Goal: Task Accomplishment & Management: Complete application form

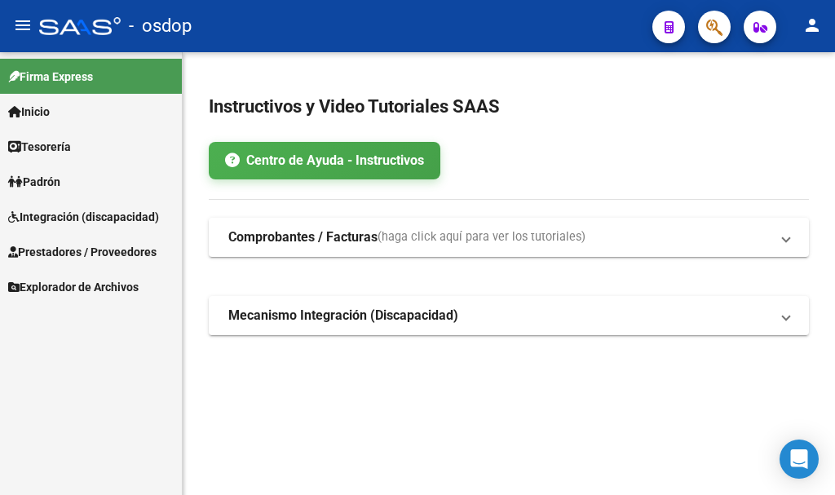
click at [121, 239] on link "Prestadores / Proveedores" at bounding box center [91, 251] width 182 height 35
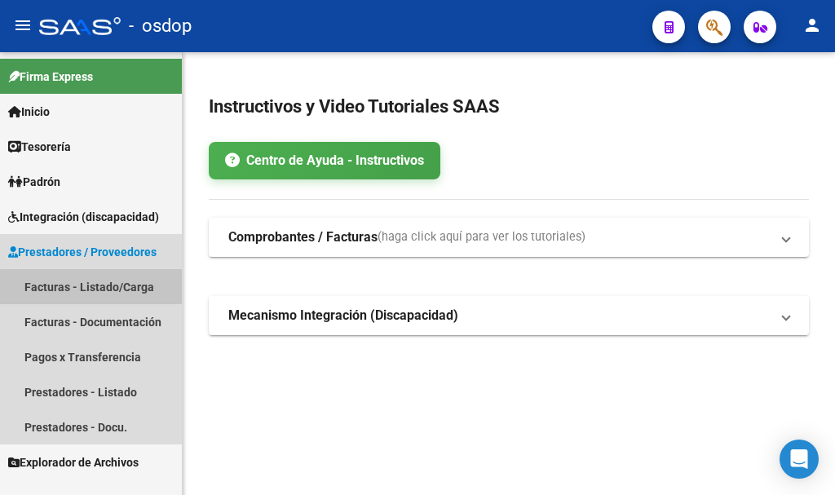
click at [126, 294] on link "Facturas - Listado/Carga" at bounding box center [91, 286] width 182 height 35
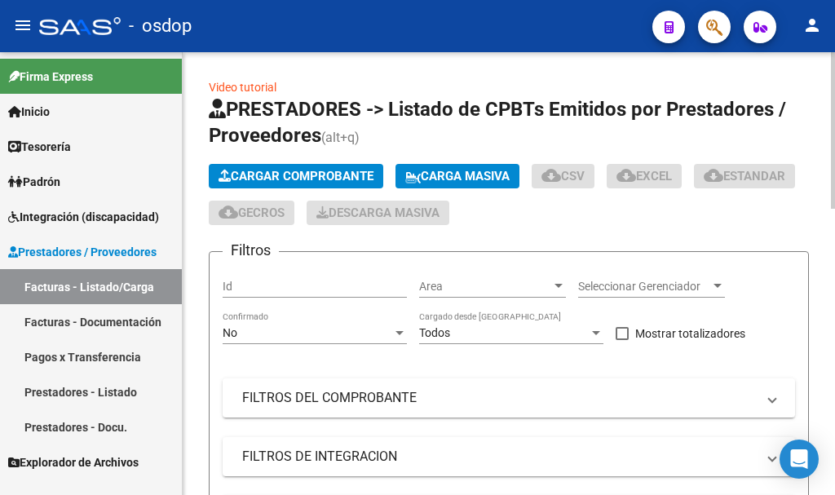
scroll to position [245, 0]
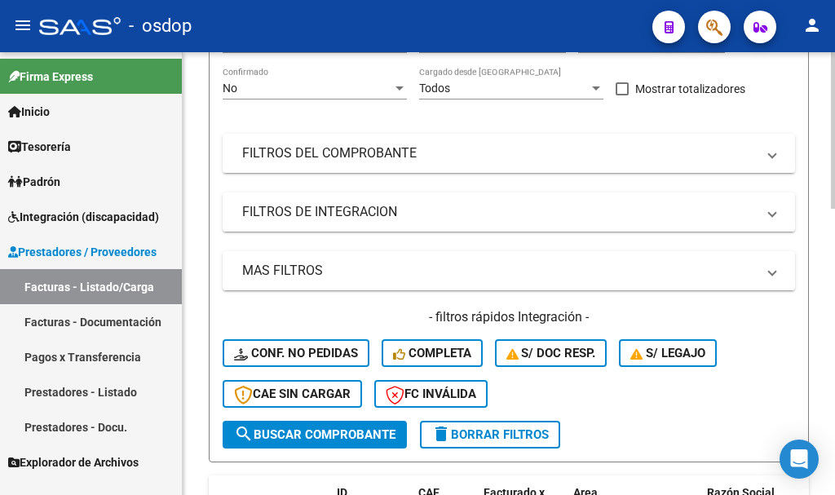
click at [406, 162] on mat-expansion-panel-header "FILTROS DEL COMPROBANTE" at bounding box center [509, 153] width 573 height 39
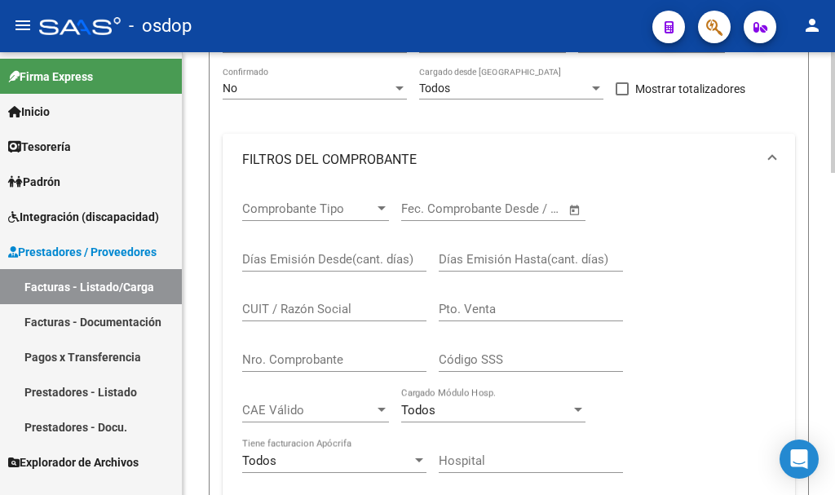
click at [316, 314] on input "CUIT / Razón Social" at bounding box center [334, 309] width 184 height 15
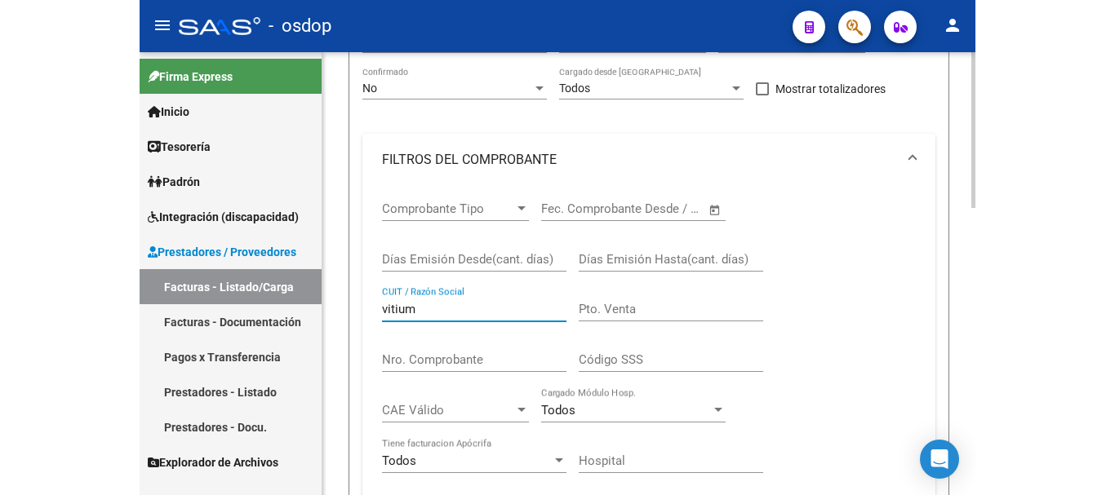
scroll to position [816, 0]
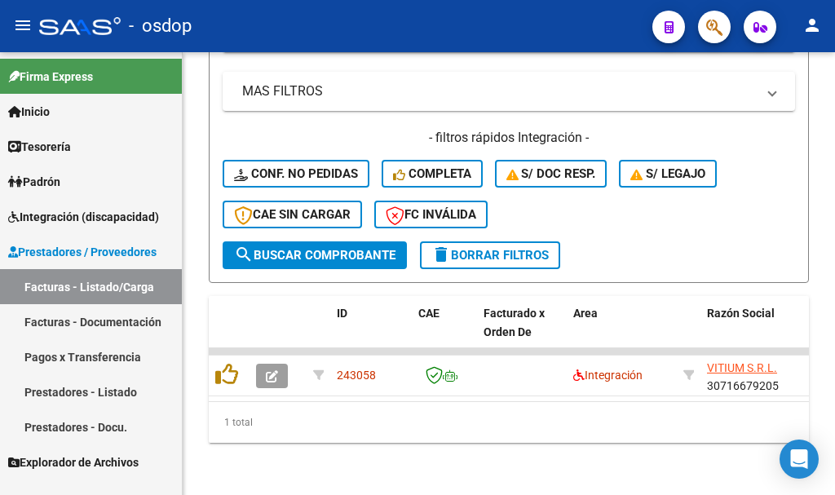
type input "vitium"
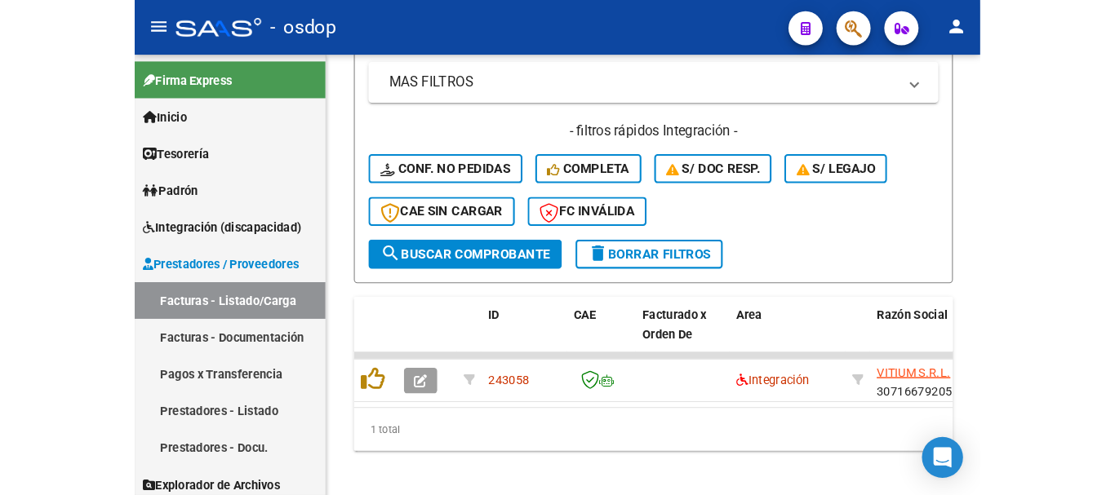
scroll to position [618, 0]
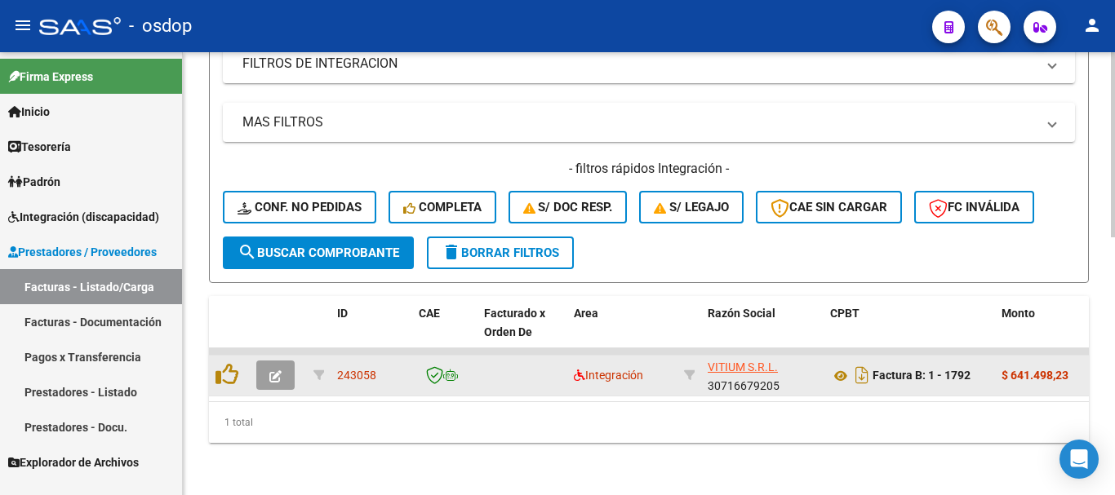
click at [279, 370] on icon "button" at bounding box center [275, 376] width 12 height 12
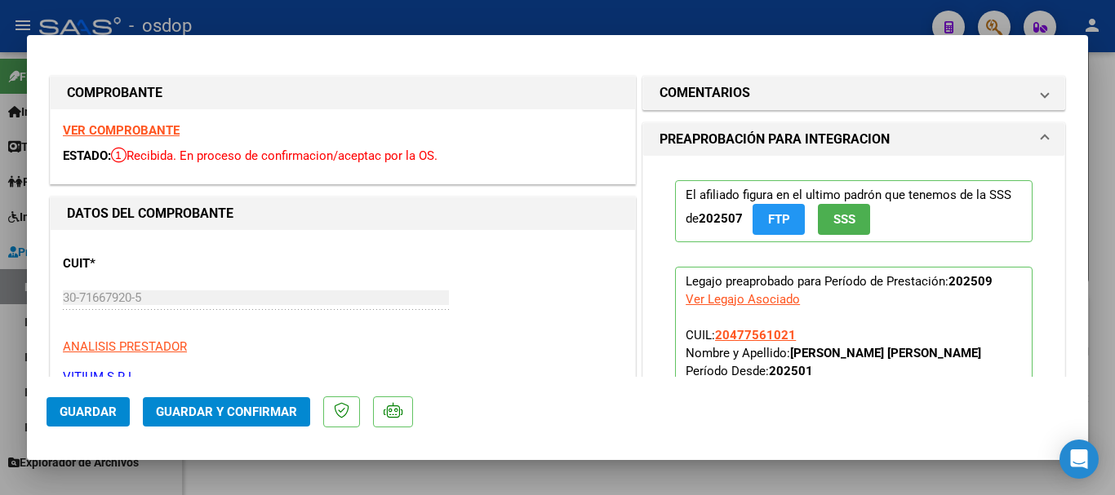
scroll to position [326, 0]
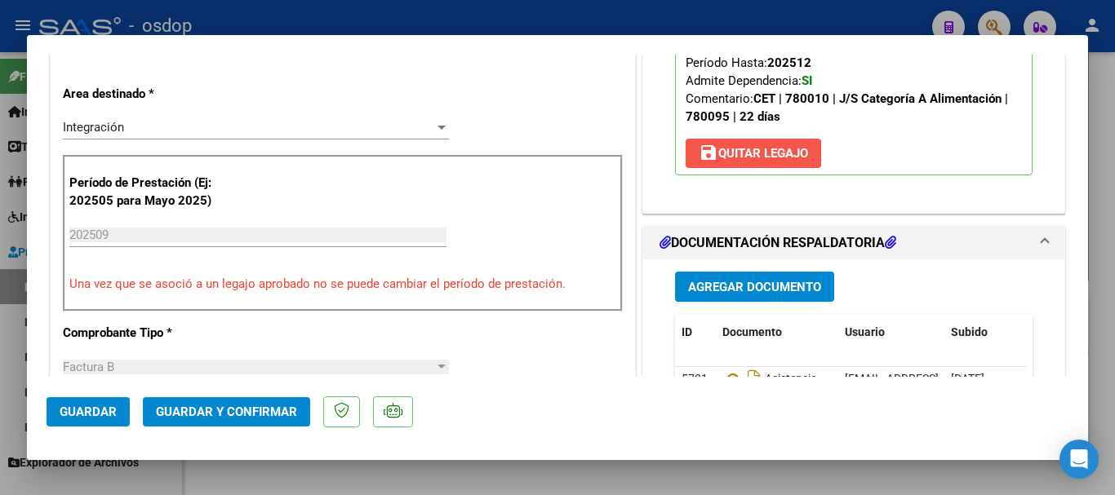
click at [765, 143] on button "save [PERSON_NAME]" at bounding box center [752, 153] width 135 height 29
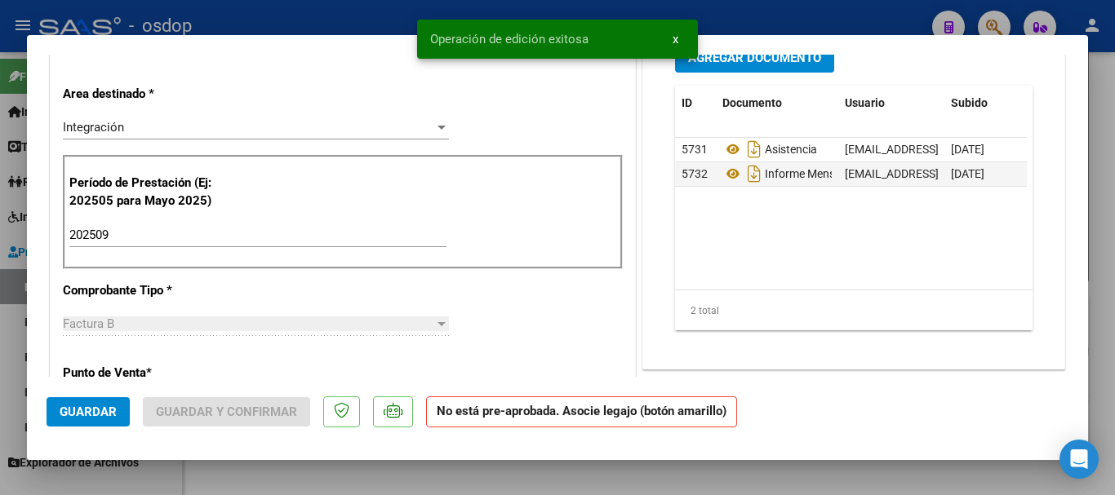
scroll to position [0, 0]
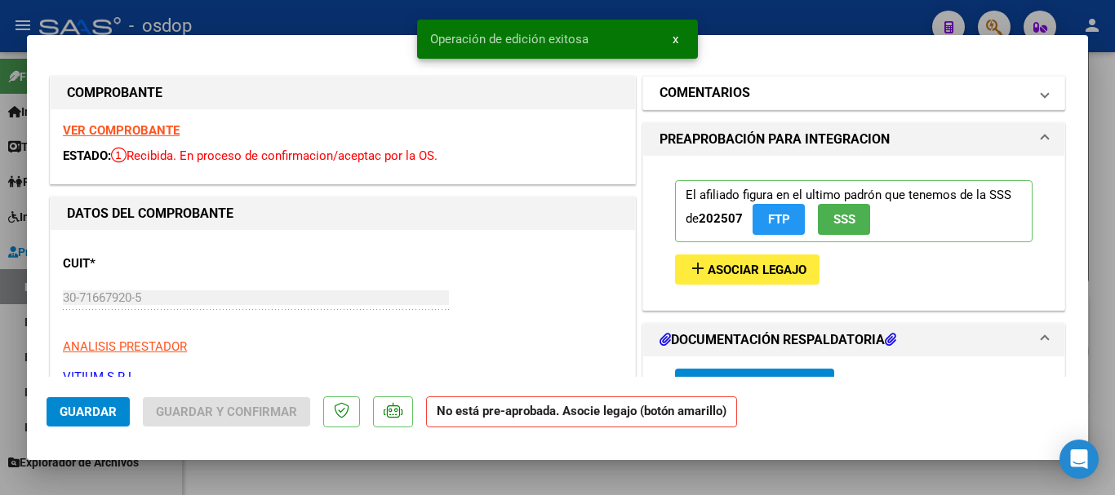
click at [740, 105] on mat-expansion-panel-header "COMENTARIOS" at bounding box center [853, 93] width 421 height 33
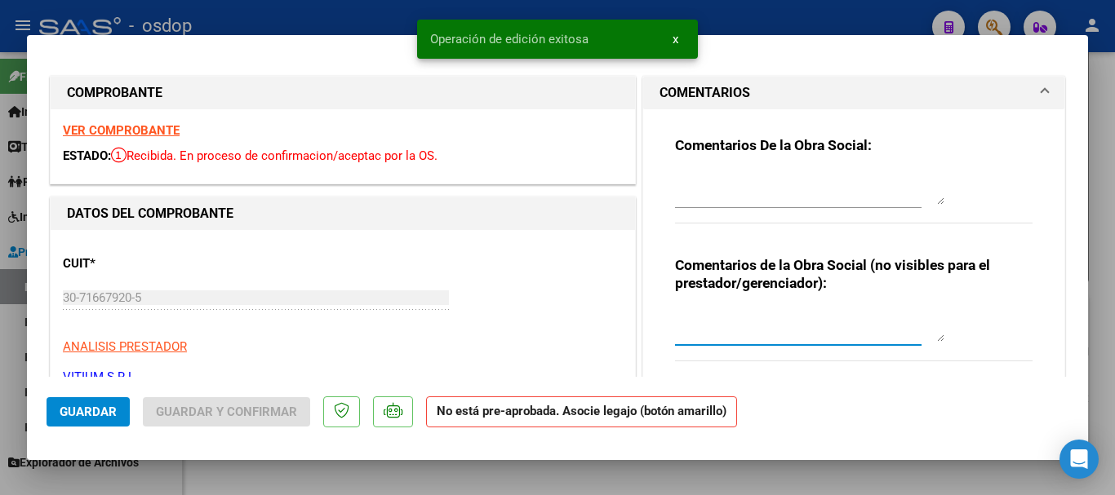
click at [716, 338] on textarea at bounding box center [809, 325] width 269 height 33
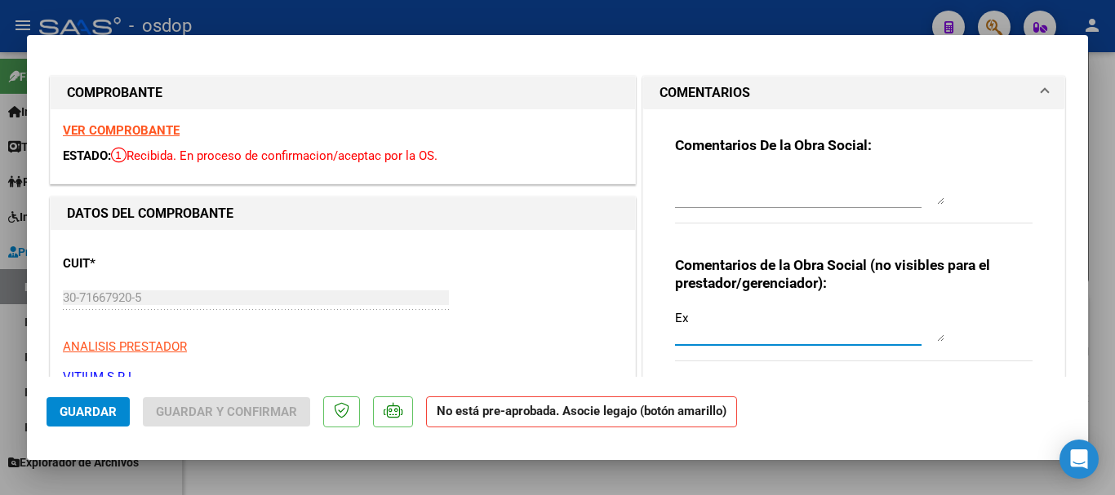
type textarea "E"
type textarea "Ya fue cargado en servicios debido a que la fc tiene 2 practicas.-"
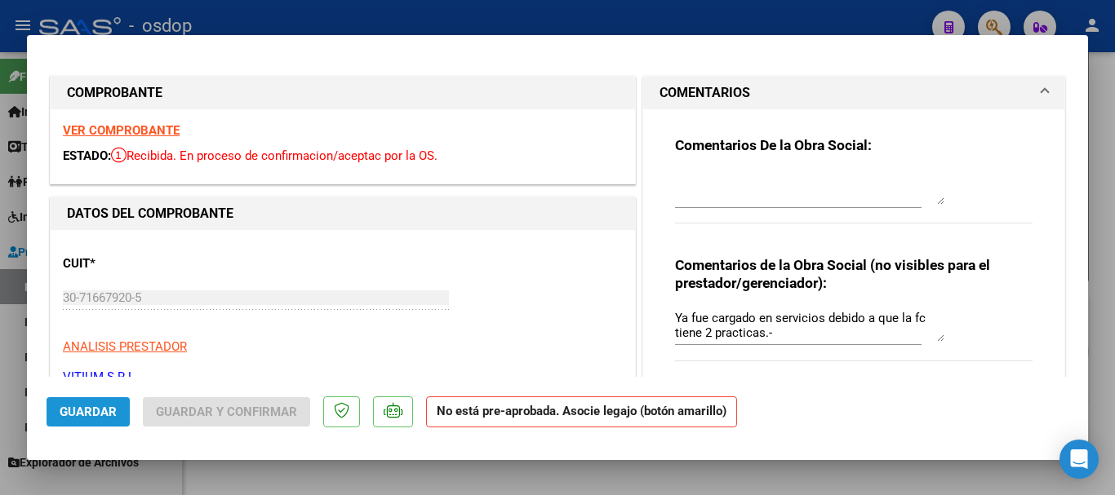
click at [90, 405] on span "Guardar" at bounding box center [88, 412] width 57 height 15
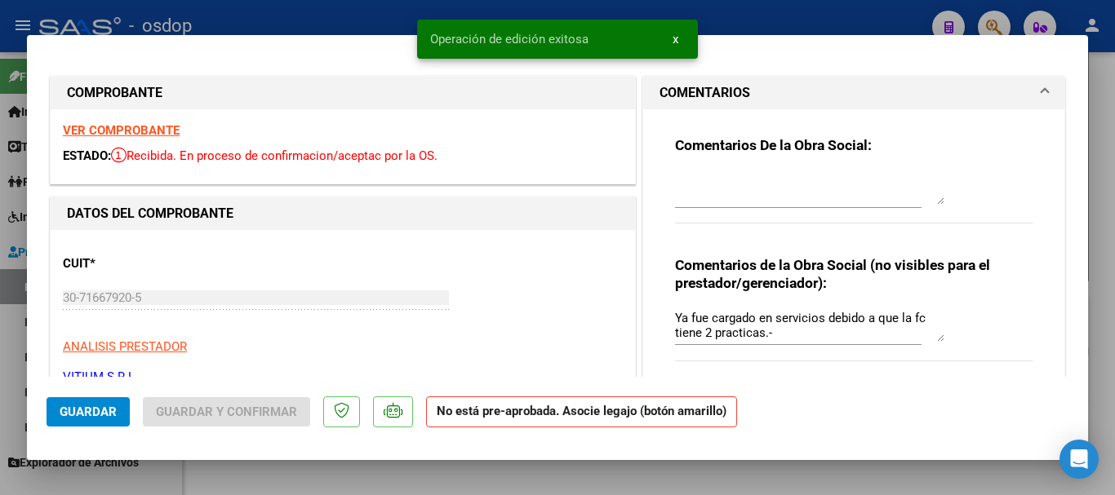
click at [517, 473] on div at bounding box center [557, 247] width 1115 height 495
type input "$ 0,00"
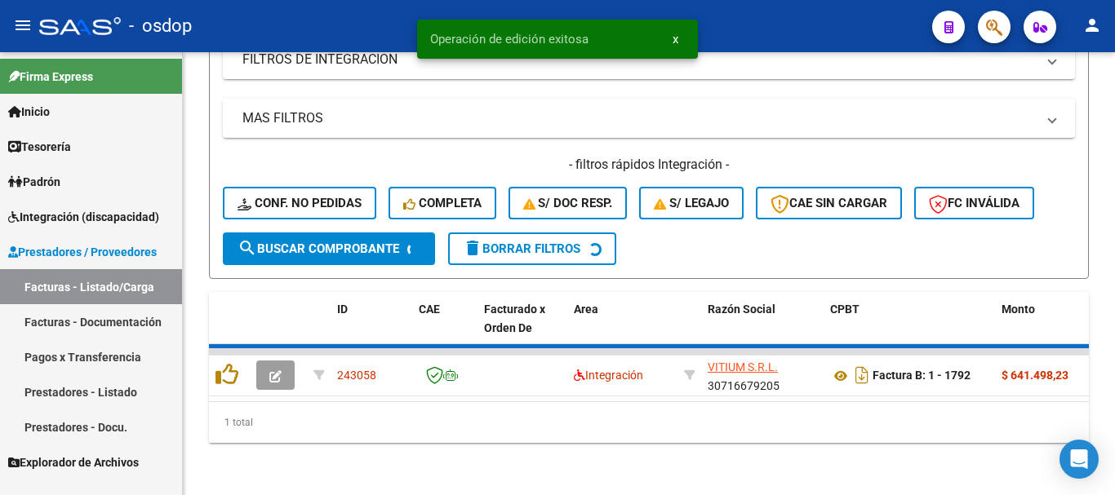
scroll to position [618, 0]
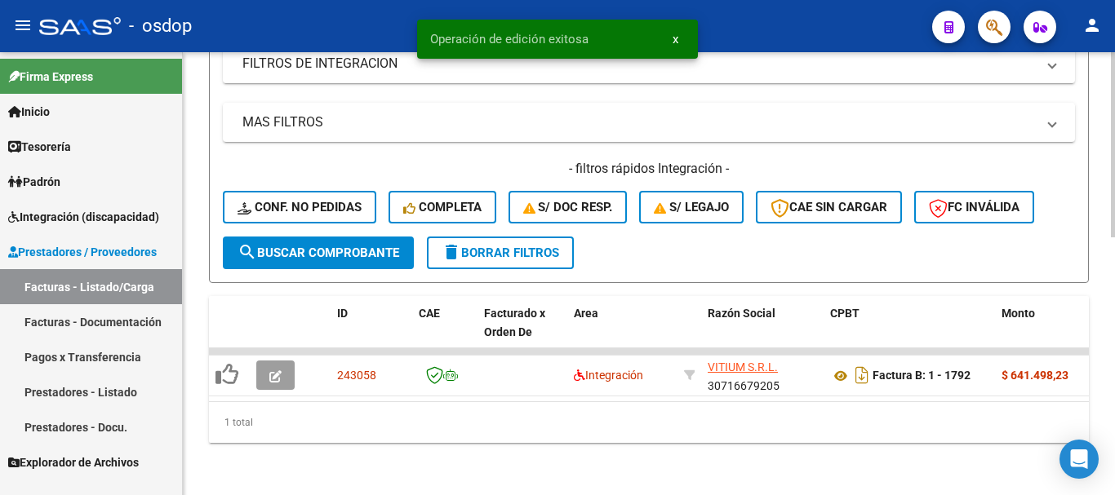
click at [538, 246] on span "delete Borrar Filtros" at bounding box center [499, 253] width 117 height 15
